Goal: Complete application form: Complete application form

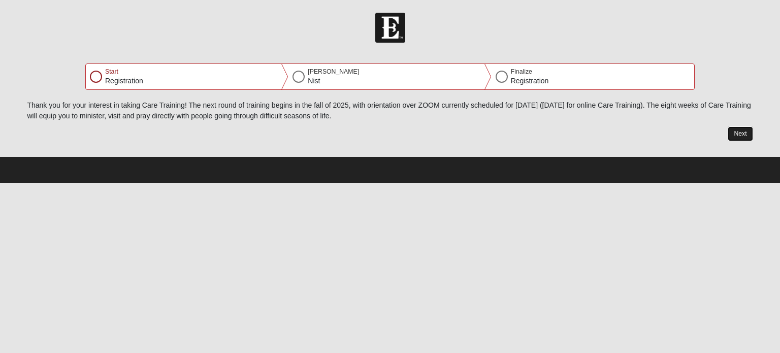
click at [745, 133] on button "Next" at bounding box center [740, 134] width 25 height 15
select select "11"
select select "24"
select select "1969"
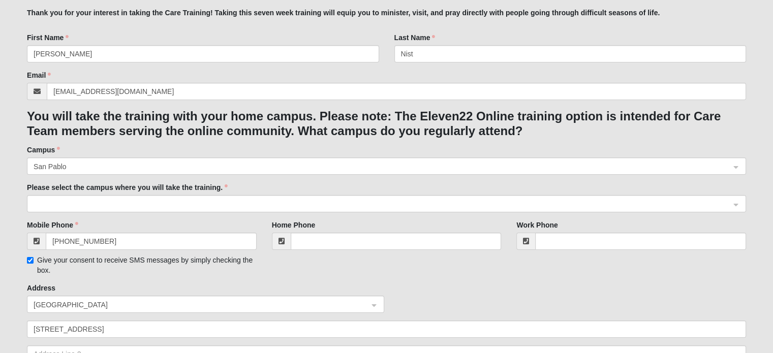
scroll to position [163, 0]
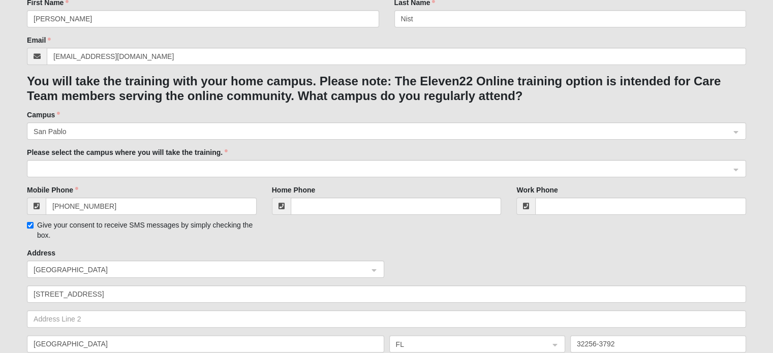
click at [725, 167] on span at bounding box center [382, 169] width 697 height 11
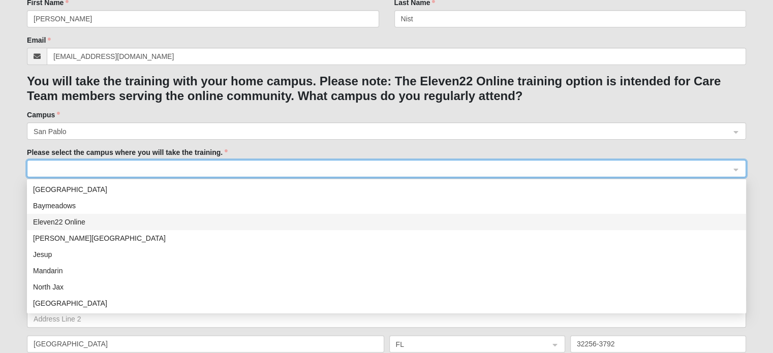
click at [112, 224] on div "Eleven22 Online" at bounding box center [386, 221] width 707 height 11
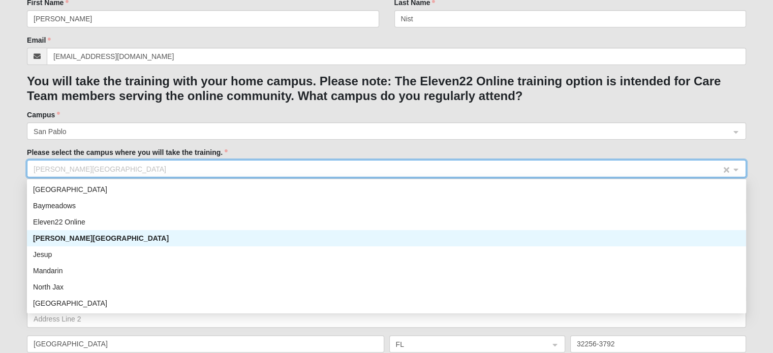
click at [658, 166] on span "[PERSON_NAME][GEOGRAPHIC_DATA]" at bounding box center [377, 169] width 687 height 11
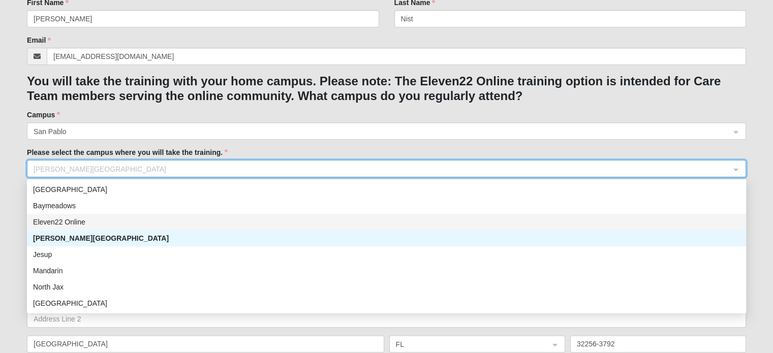
click at [54, 221] on div "Eleven22 Online" at bounding box center [386, 221] width 707 height 11
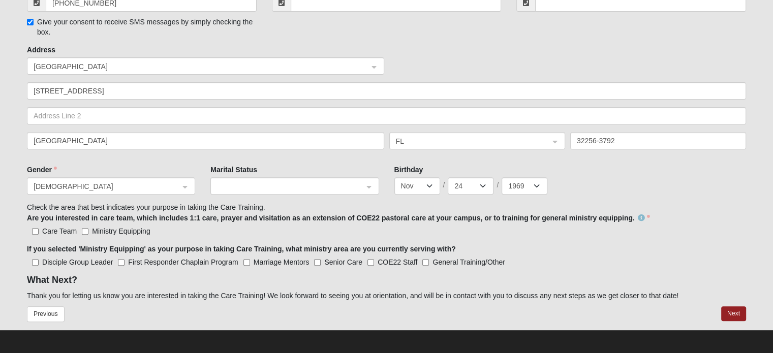
scroll to position [368, 0]
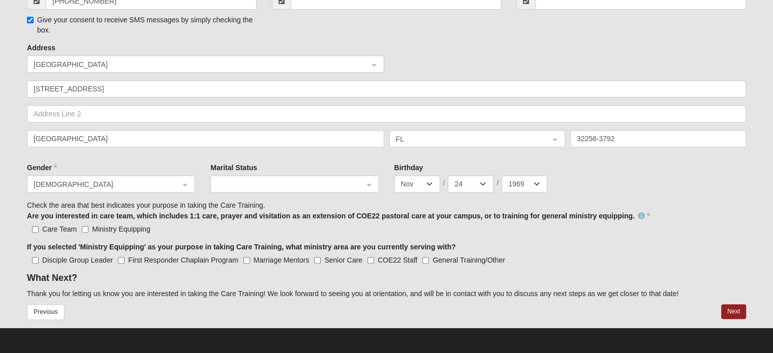
click at [366, 187] on div at bounding box center [294, 184] width 167 height 17
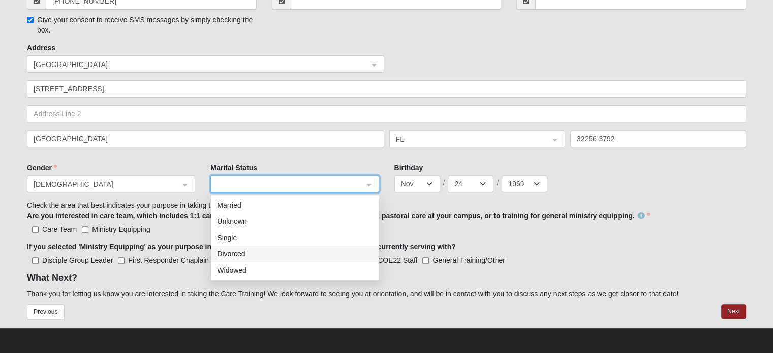
click at [272, 252] on div "Divorced" at bounding box center [295, 253] width 156 height 11
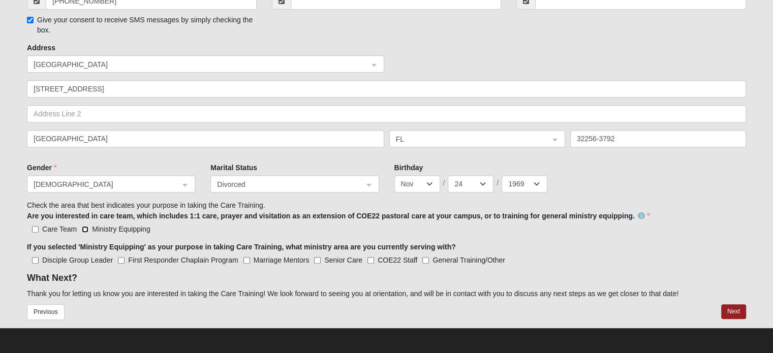
click at [86, 229] on input "Ministry Equipping" at bounding box center [85, 229] width 7 height 7
checkbox input "true"
click at [315, 259] on input "Senior Care" at bounding box center [317, 260] width 7 height 7
checkbox input "true"
click at [427, 259] on input "General Training/Other" at bounding box center [425, 260] width 7 height 7
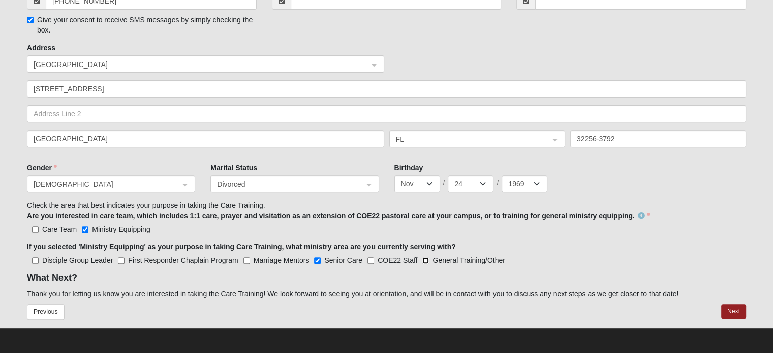
checkbox input "true"
click at [731, 308] on button "Next" at bounding box center [733, 311] width 25 height 15
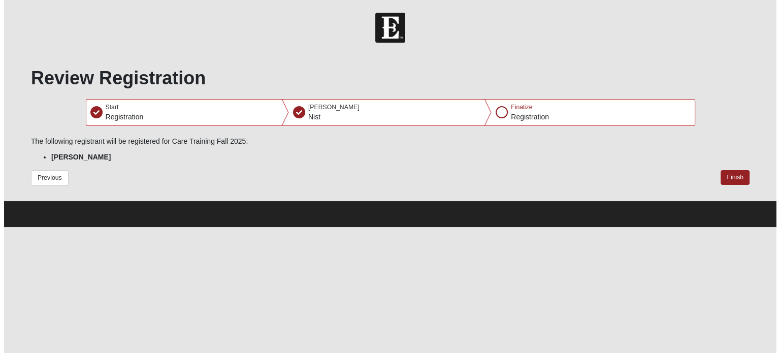
scroll to position [0, 0]
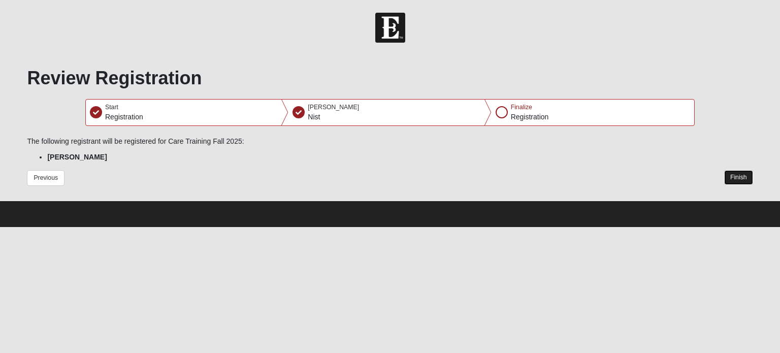
click at [741, 177] on button "Finish" at bounding box center [738, 177] width 29 height 15
